Goal: Information Seeking & Learning: Learn about a topic

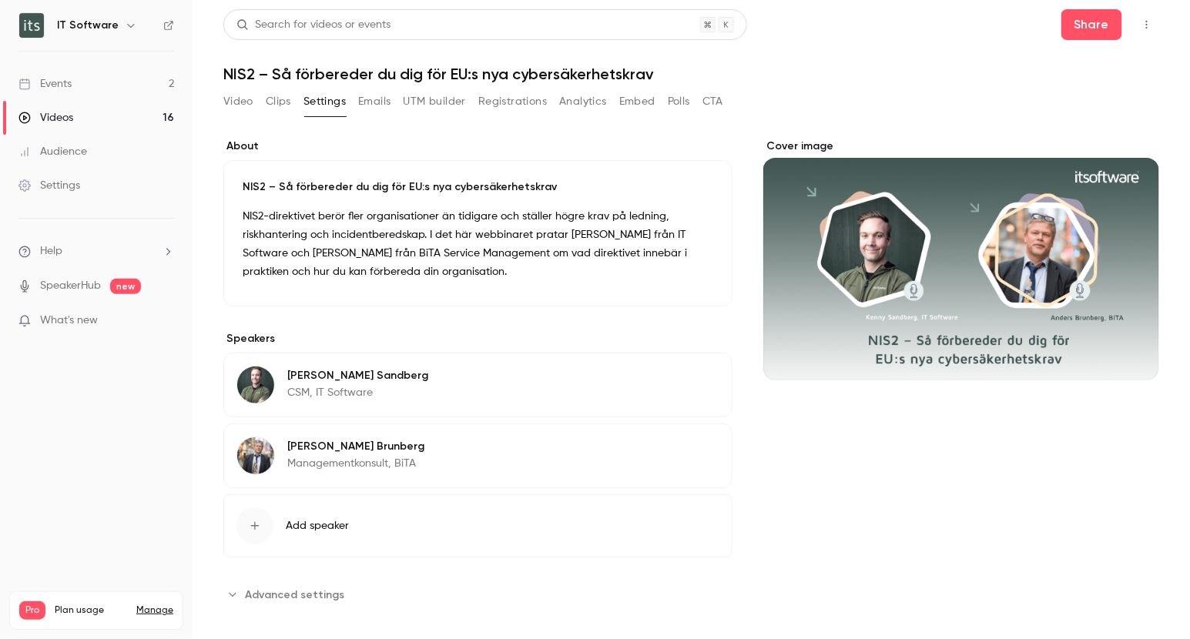
click at [61, 76] on div "Events" at bounding box center [44, 83] width 53 height 15
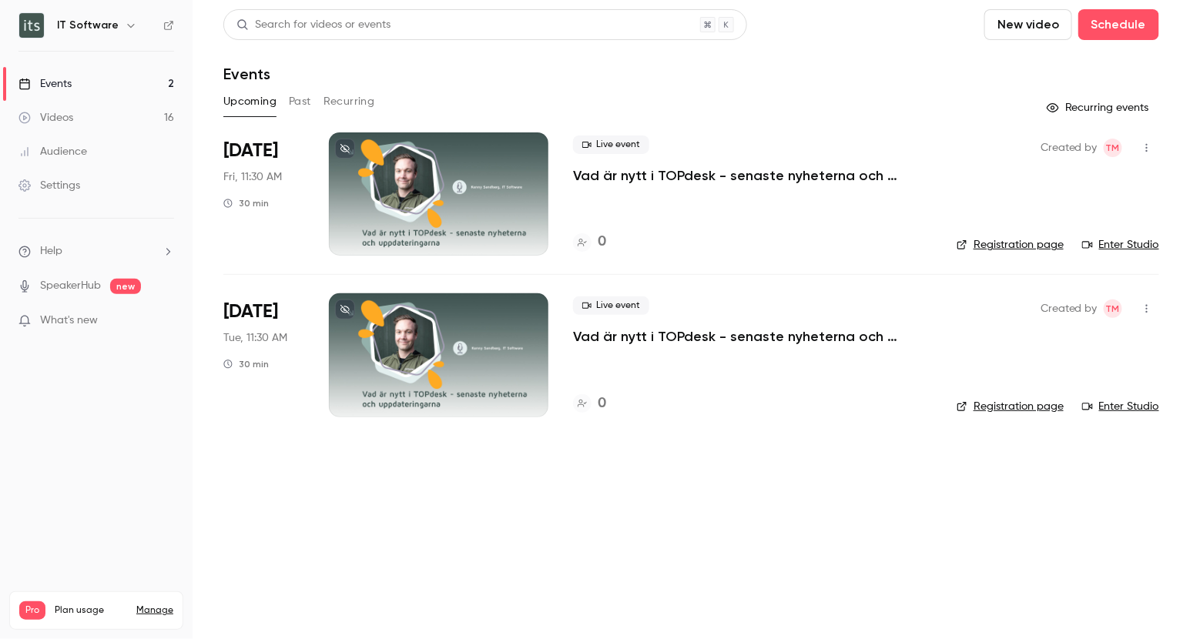
click at [76, 116] on link "Videos 16" at bounding box center [96, 118] width 193 height 34
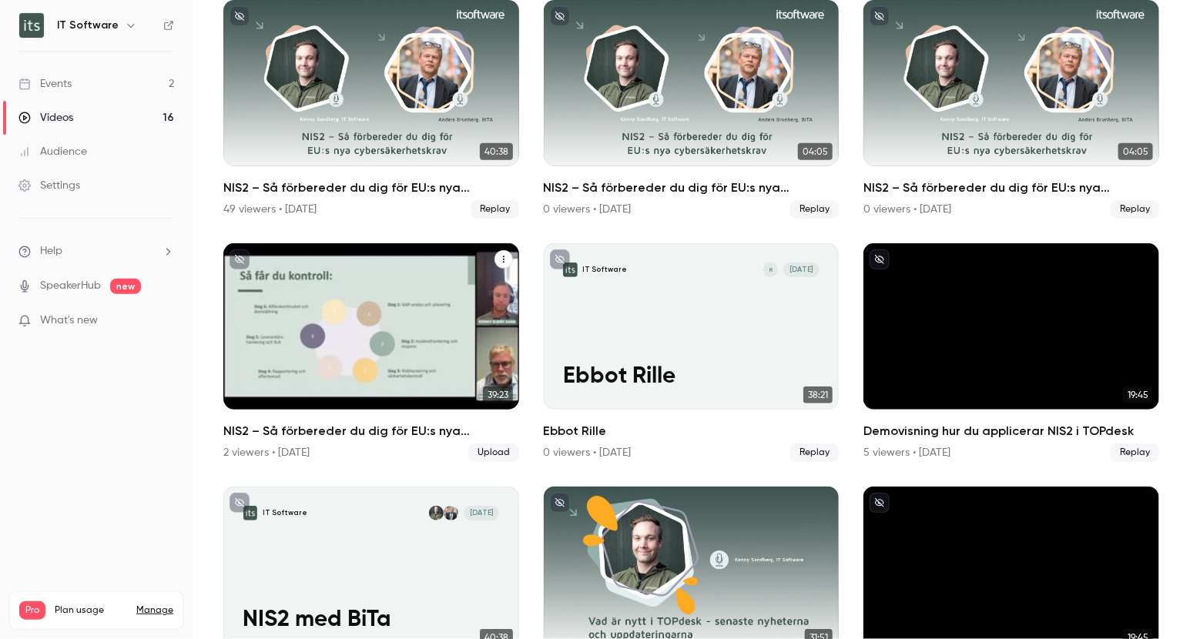
scroll to position [132, 0]
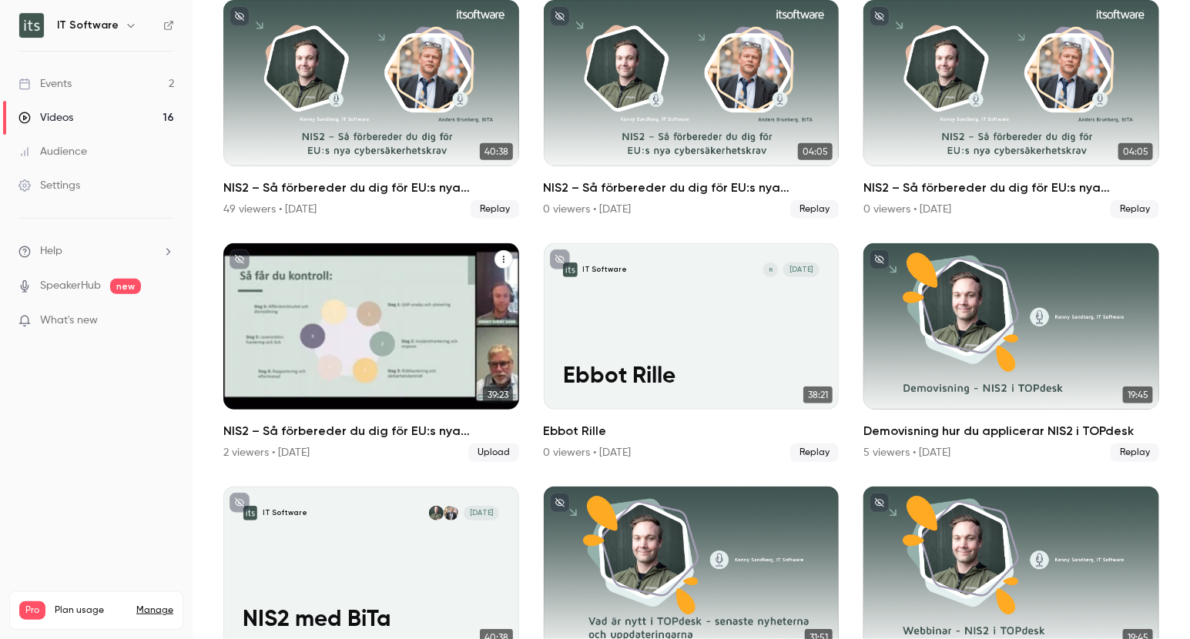
click at [244, 447] on div "2 viewers • [DATE]" at bounding box center [266, 452] width 86 height 15
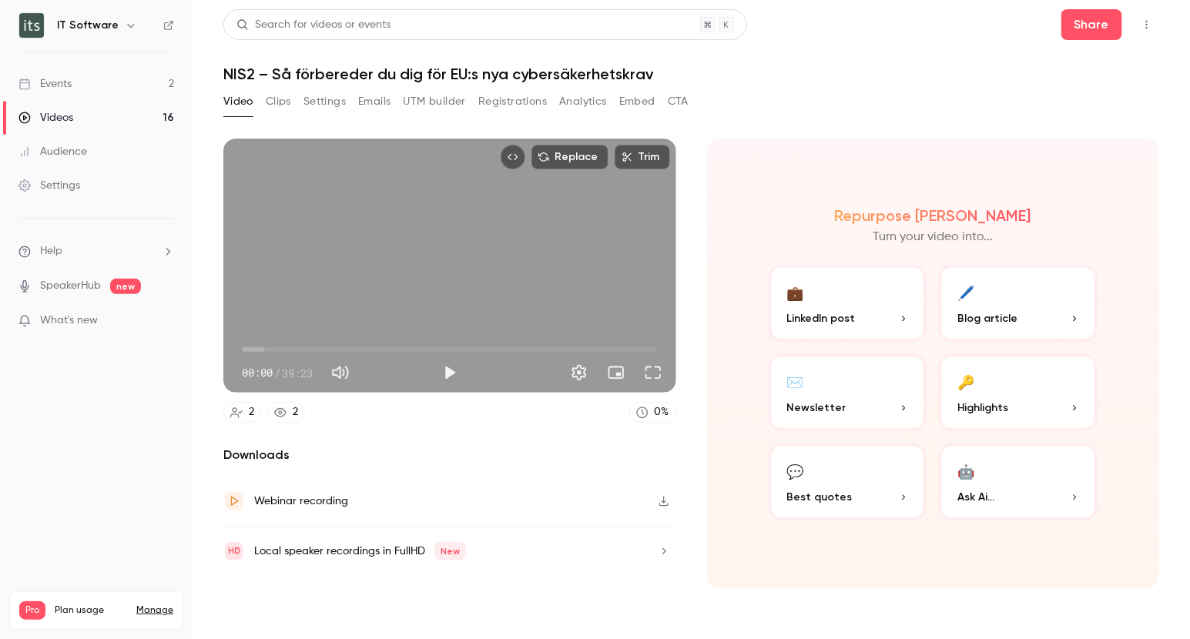
click at [598, 106] on button "Analytics" at bounding box center [583, 101] width 48 height 25
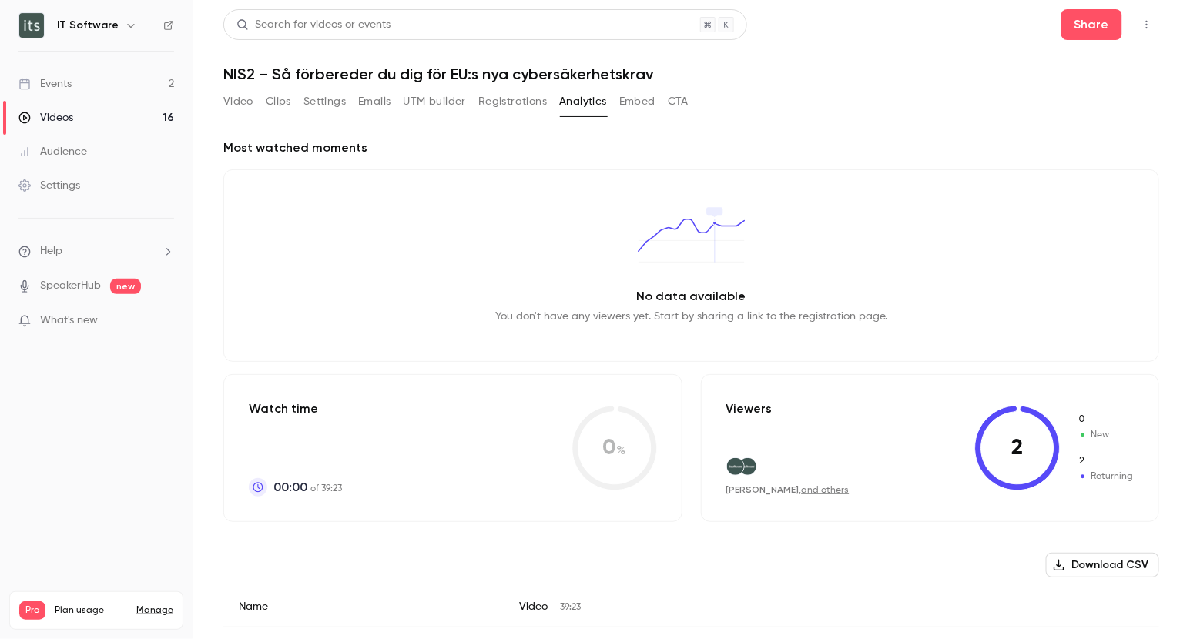
click at [55, 122] on div "Videos" at bounding box center [45, 117] width 55 height 15
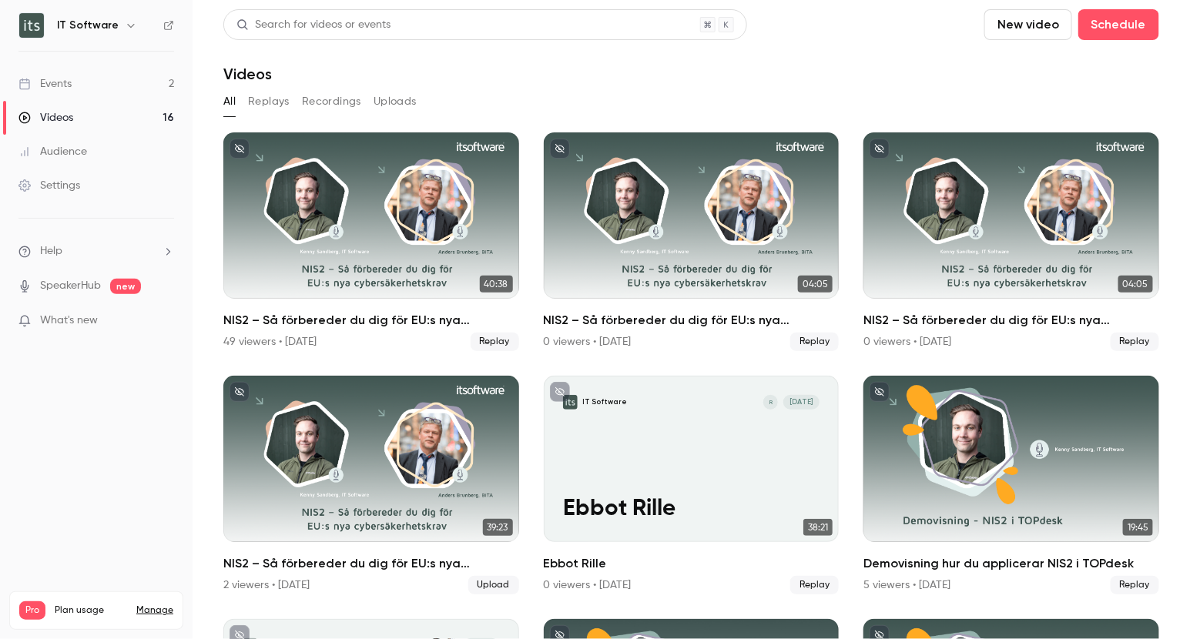
click at [394, 75] on div "Videos" at bounding box center [691, 74] width 936 height 18
click at [152, 455] on nav "IT Software Events 2 Videos 16 Audience Settings Help SpeakerHub new What's new…" at bounding box center [96, 319] width 193 height 639
